Goal: Task Accomplishment & Management: Use online tool/utility

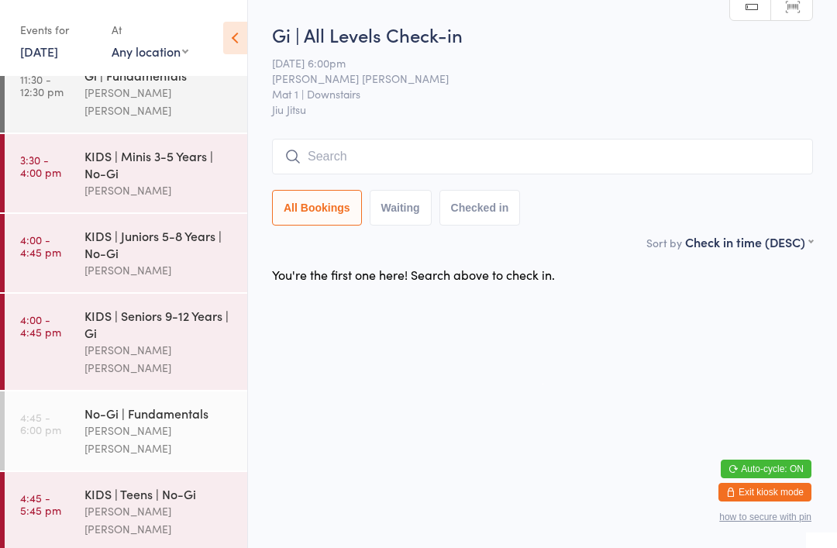
scroll to position [102, 0]
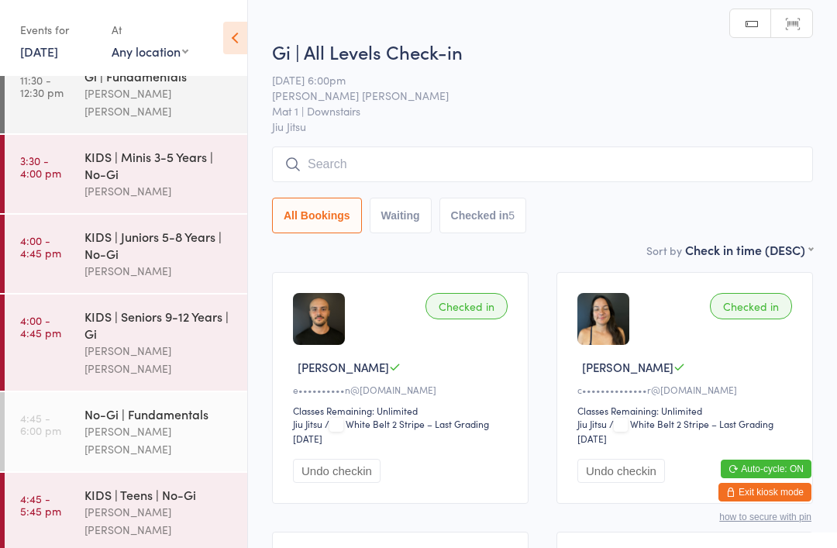
click at [452, 163] on input "search" at bounding box center [542, 165] width 541 height 36
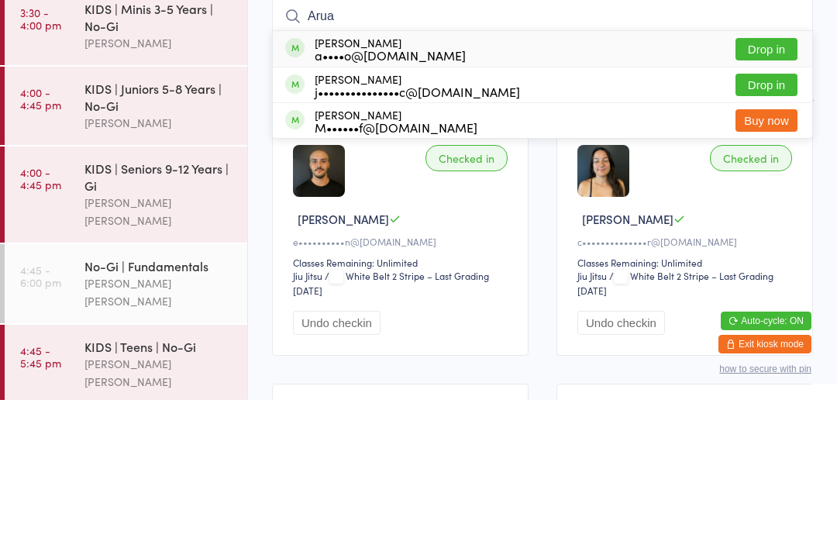
type input "Arua"
click at [780, 186] on button "Drop in" at bounding box center [767, 197] width 62 height 22
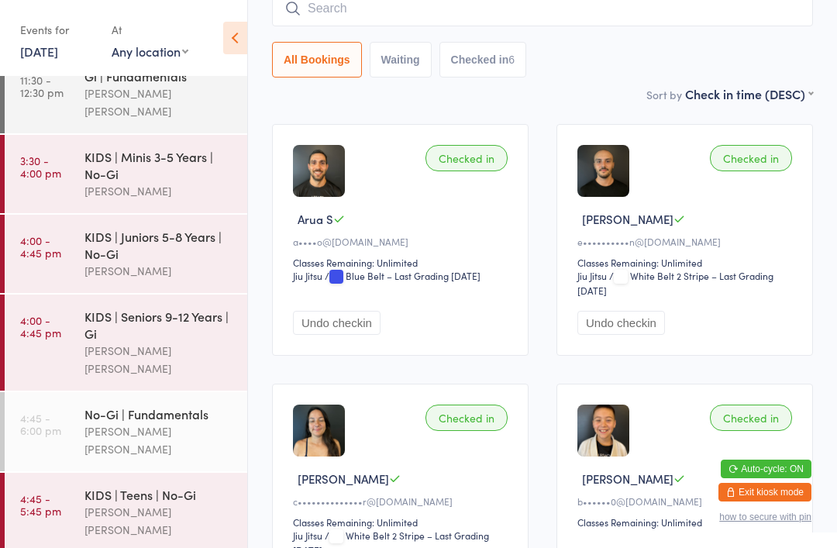
scroll to position [117, 0]
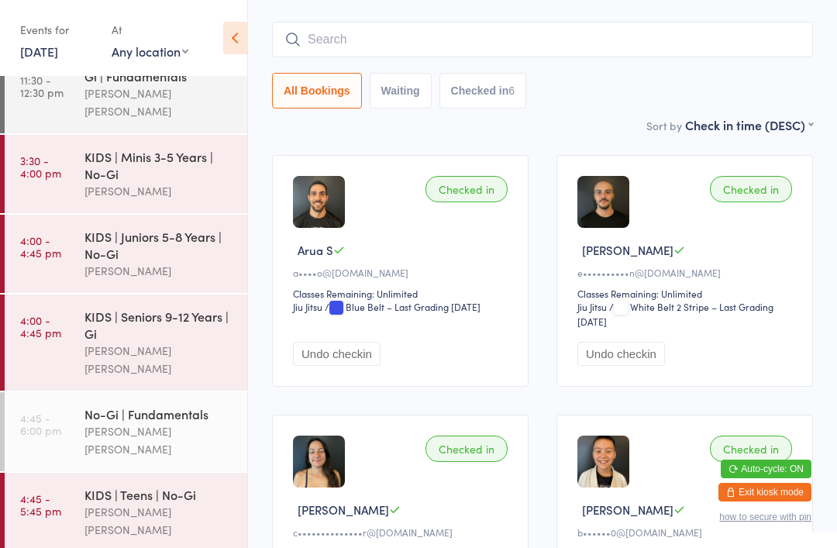
click at [392, 44] on input "search" at bounding box center [542, 40] width 541 height 36
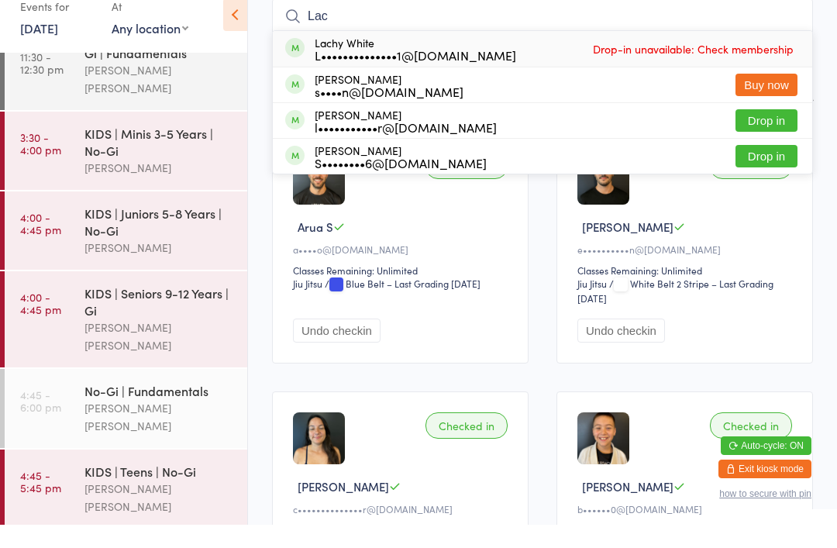
type input "Lac"
click at [763, 133] on button "Drop in" at bounding box center [767, 144] width 62 height 22
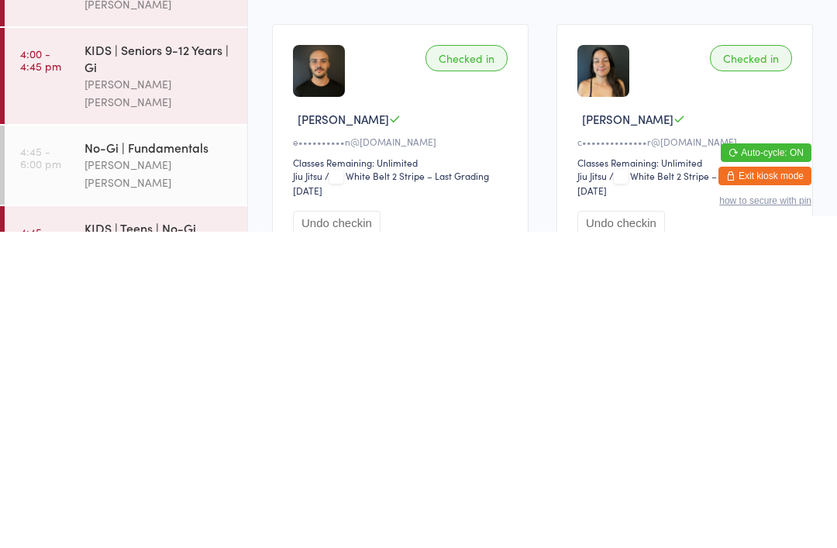
scroll to position [284, 0]
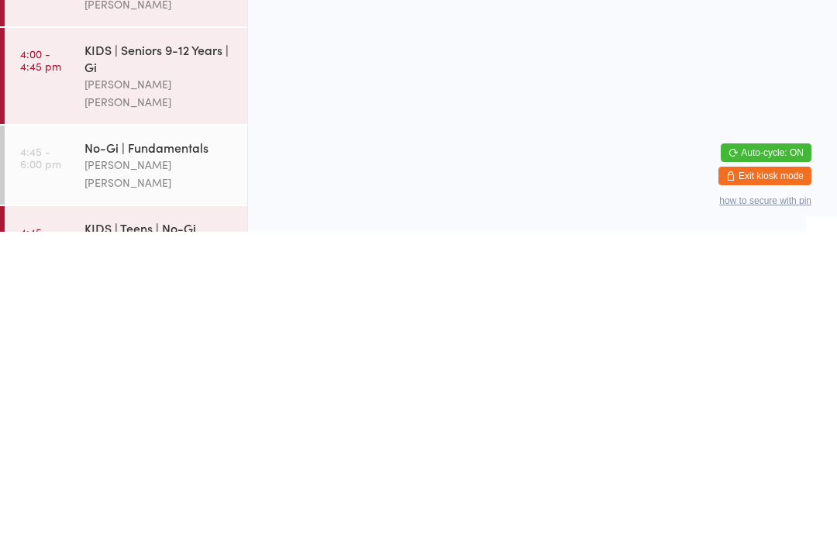
scroll to position [0, 0]
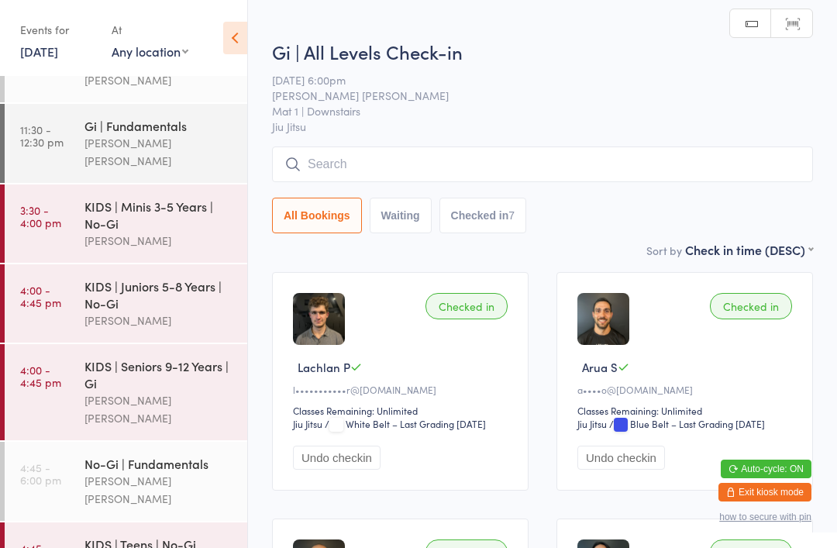
click at [516, 167] on input "search" at bounding box center [542, 165] width 541 height 36
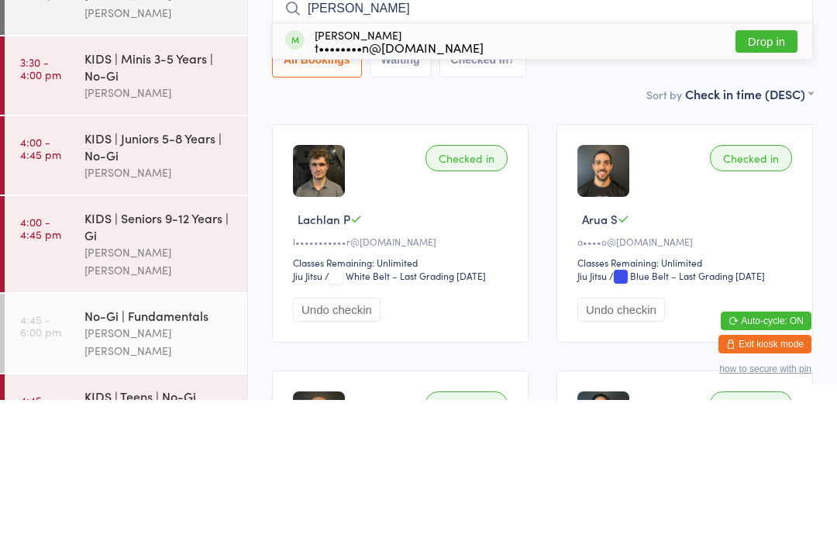
type input "[PERSON_NAME]"
click at [771, 178] on button "Drop in" at bounding box center [767, 189] width 62 height 22
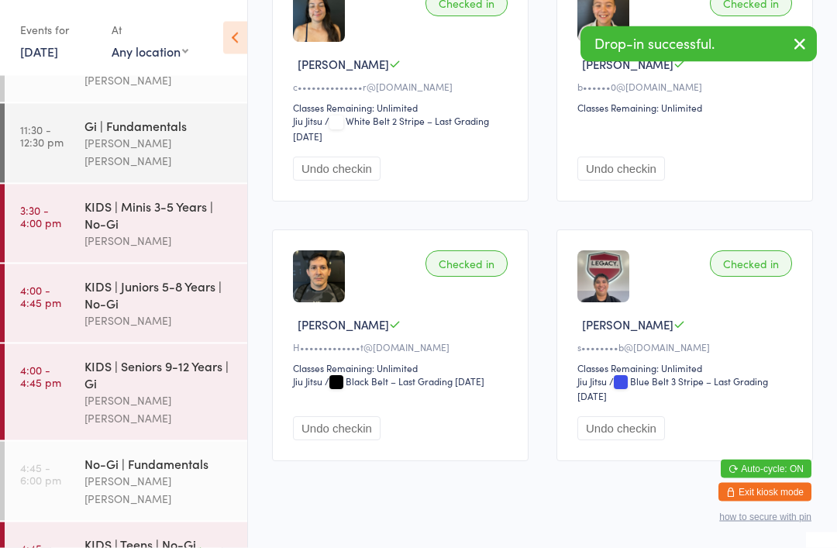
scroll to position [830, 0]
